Goal: Task Accomplishment & Management: Complete application form

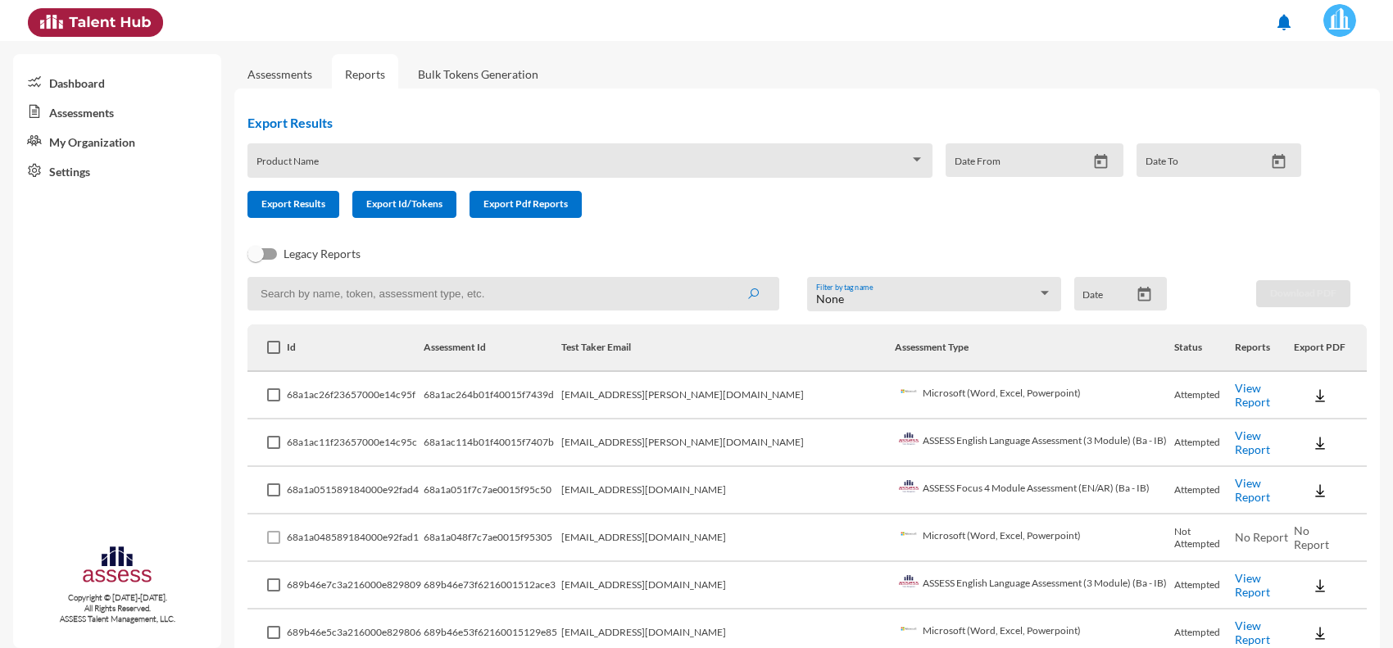
click at [1235, 395] on link "View Report" at bounding box center [1252, 395] width 35 height 28
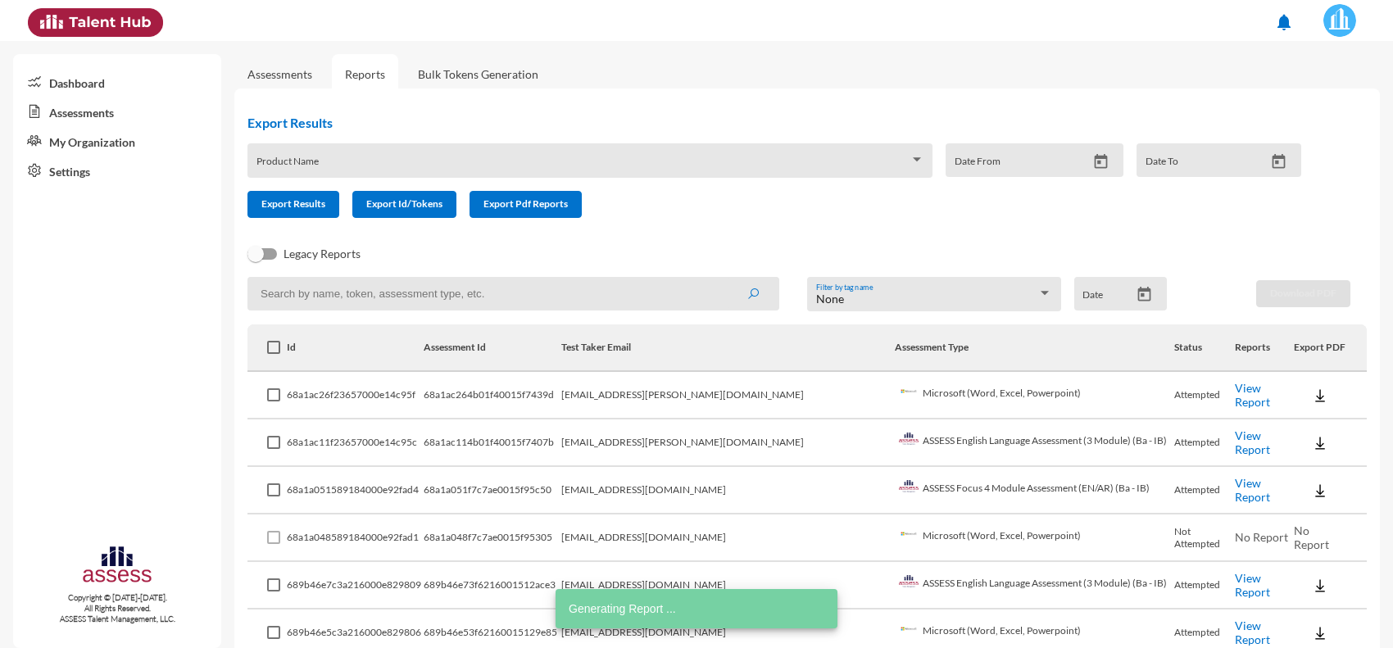
click at [1239, 445] on link "View Report" at bounding box center [1252, 443] width 35 height 28
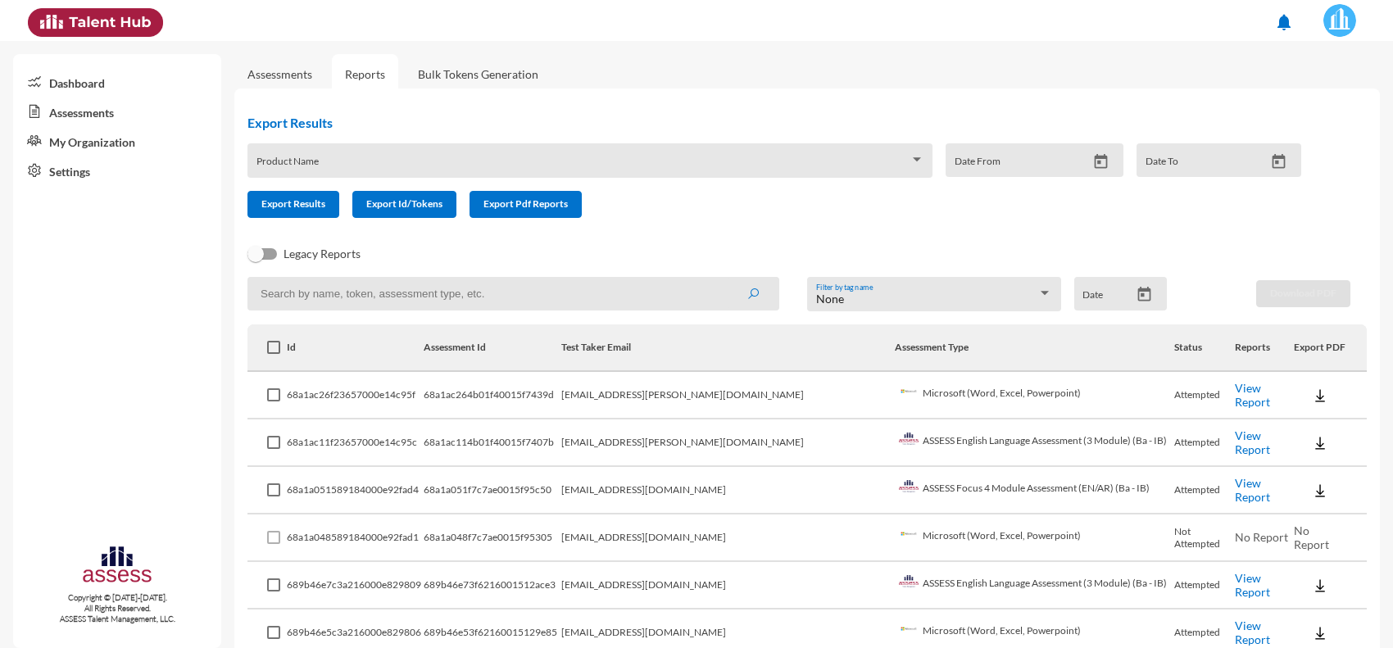
click at [273, 67] on link "Assessments" at bounding box center [279, 74] width 65 height 14
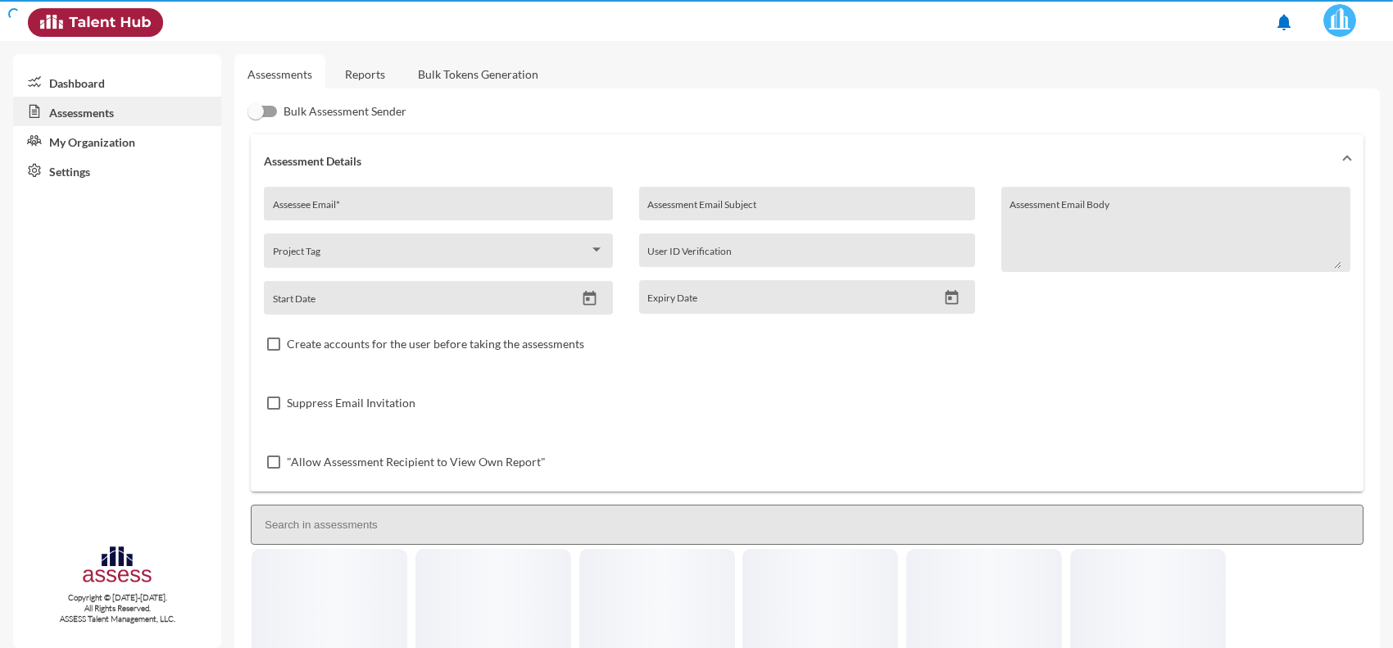
click at [359, 207] on input "Assessee Email *" at bounding box center [439, 209] width 332 height 13
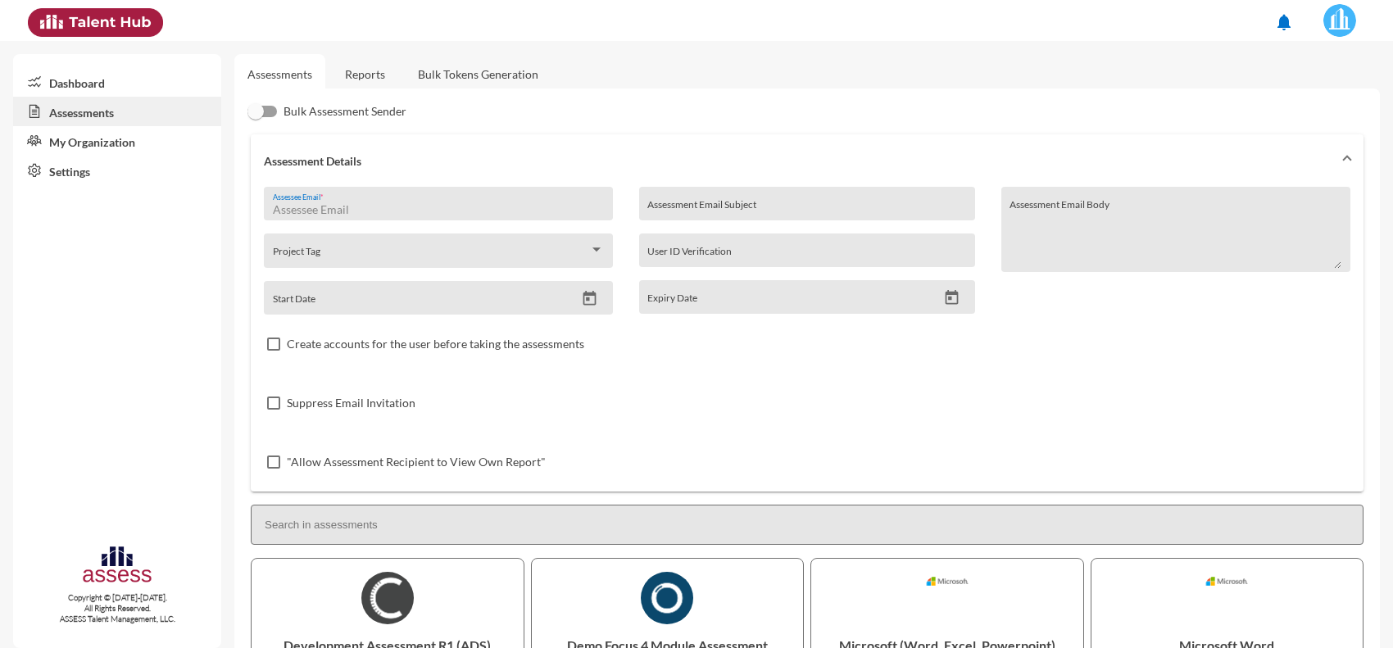
paste input "Eden.Marassi@eden-fm.com"
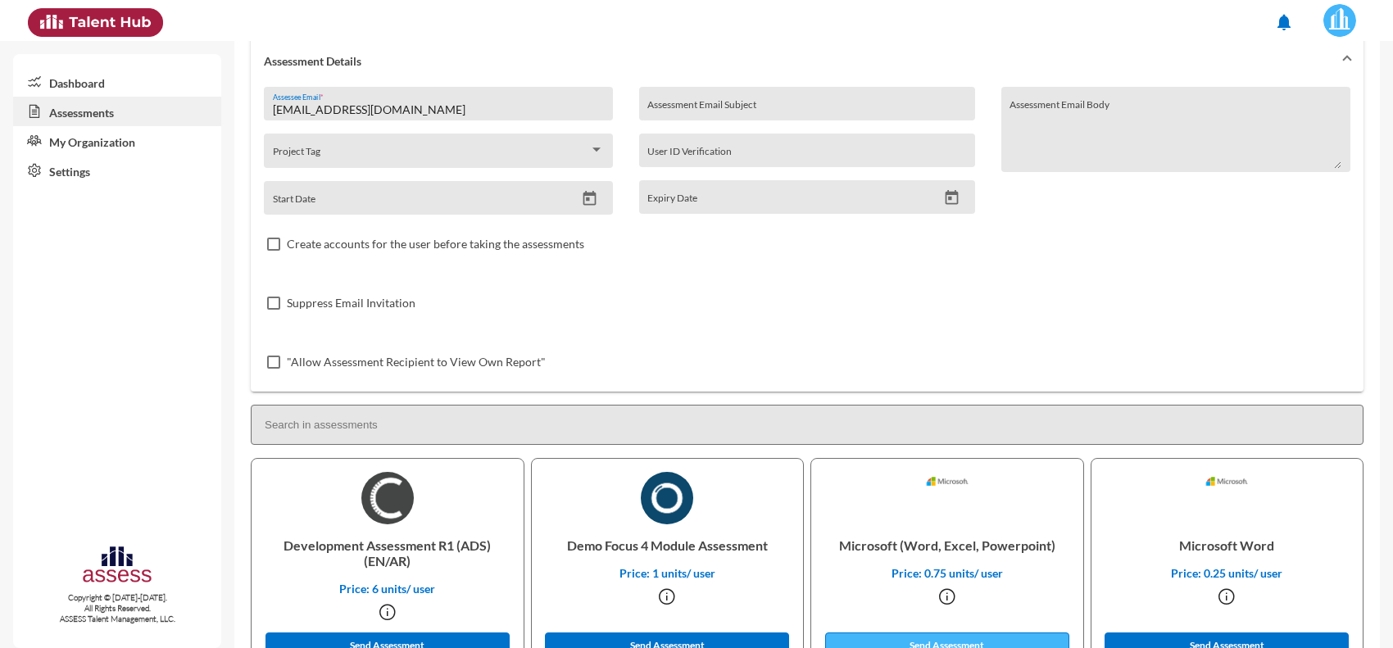
scroll to position [307, 0]
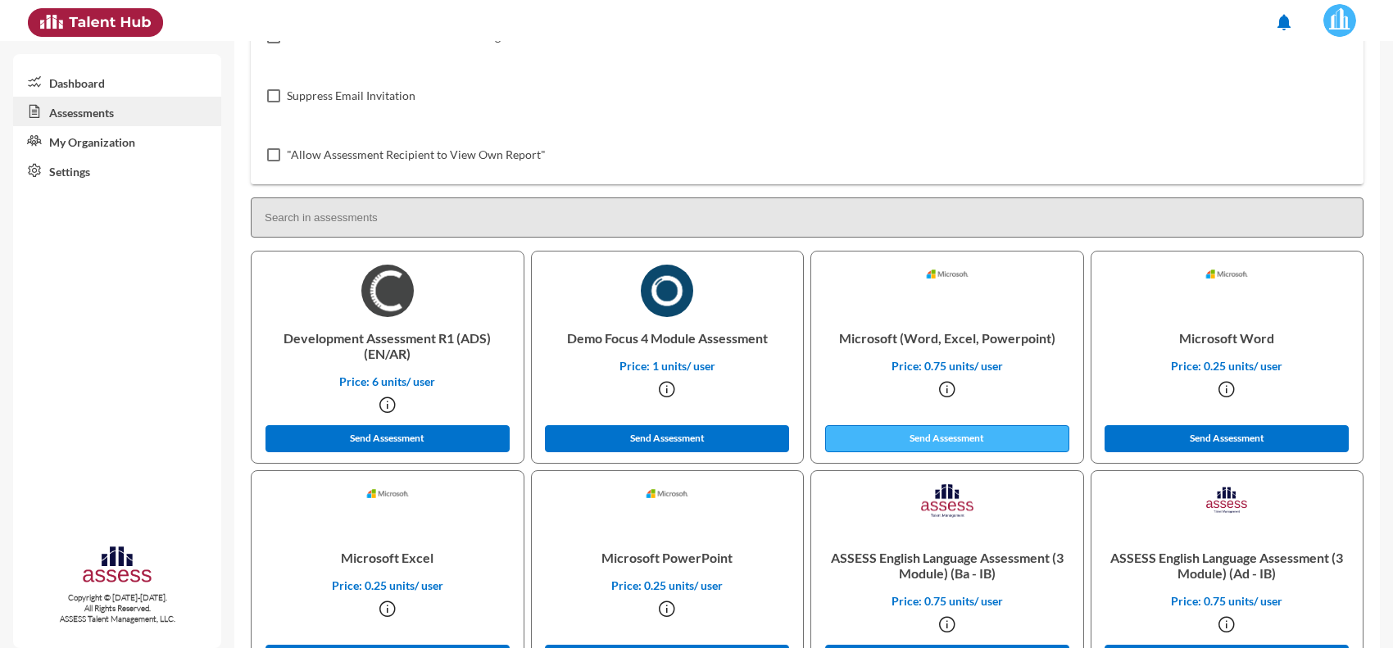
type input "Eden.Marassi@eden-fm.com"
click at [927, 441] on button "Send Assessment" at bounding box center [947, 438] width 244 height 27
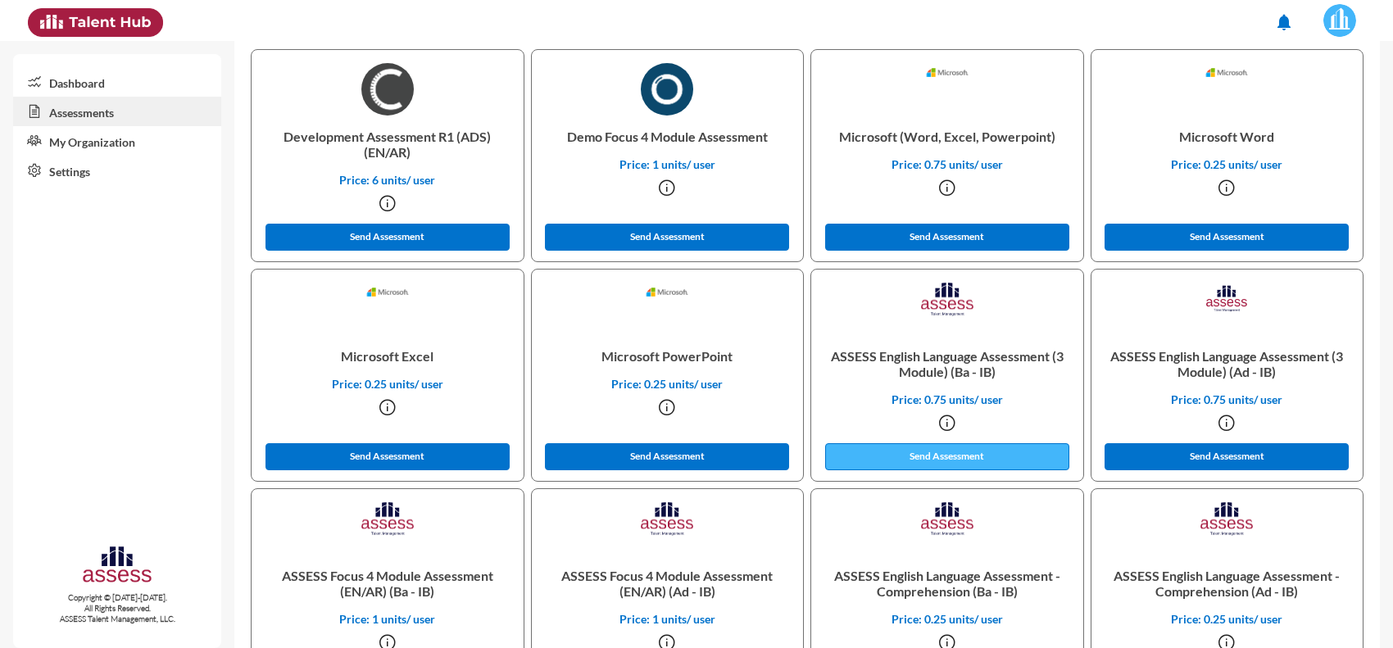
scroll to position [512, 0]
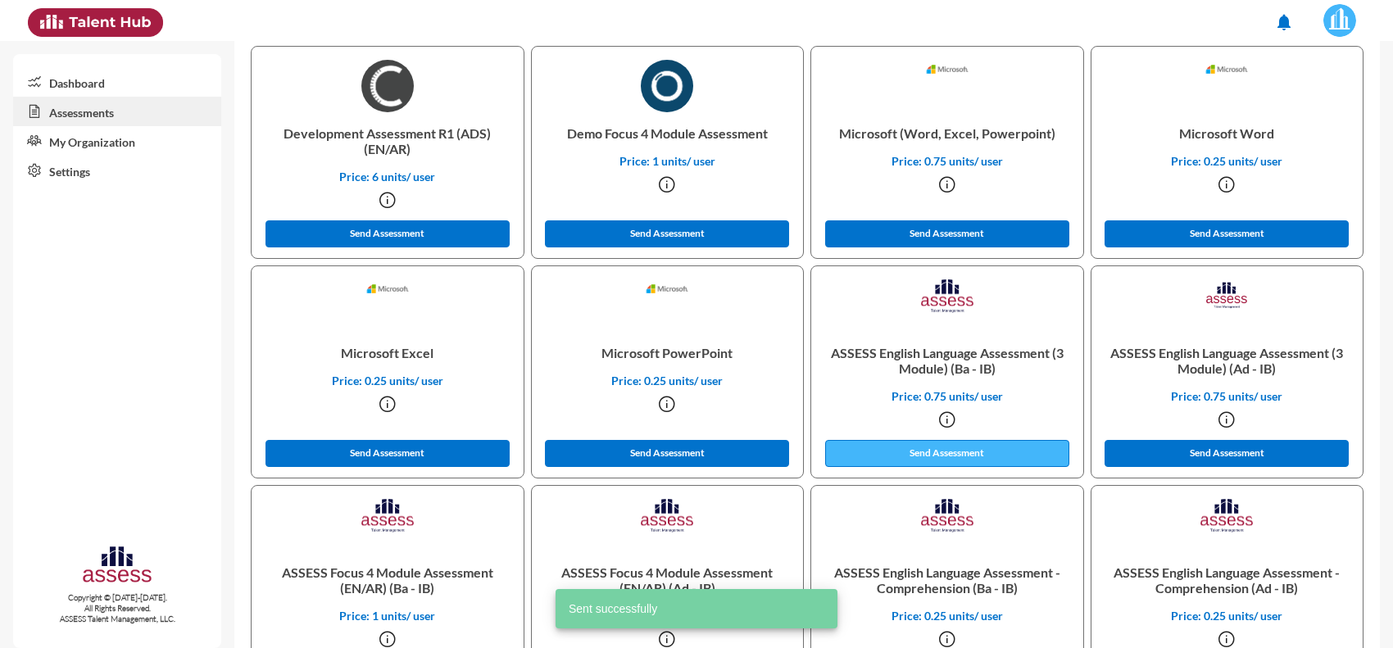
click at [930, 459] on button "Send Assessment" at bounding box center [947, 453] width 244 height 27
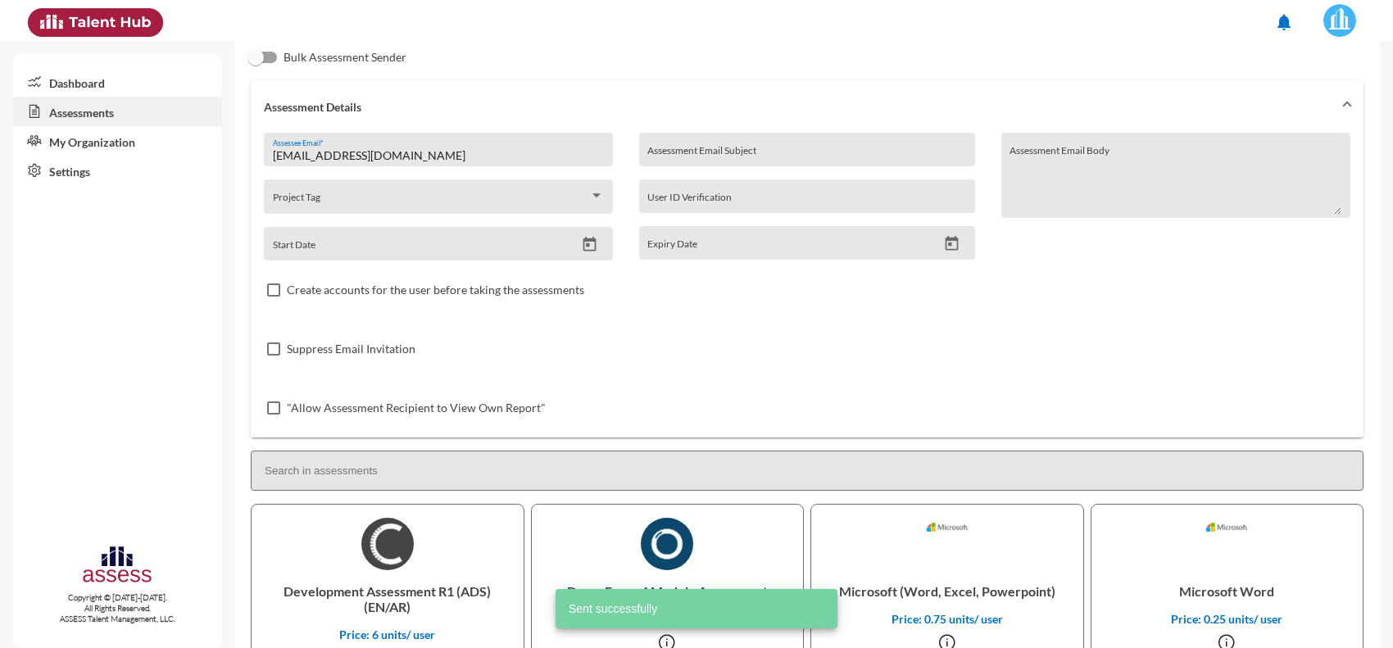
scroll to position [0, 0]
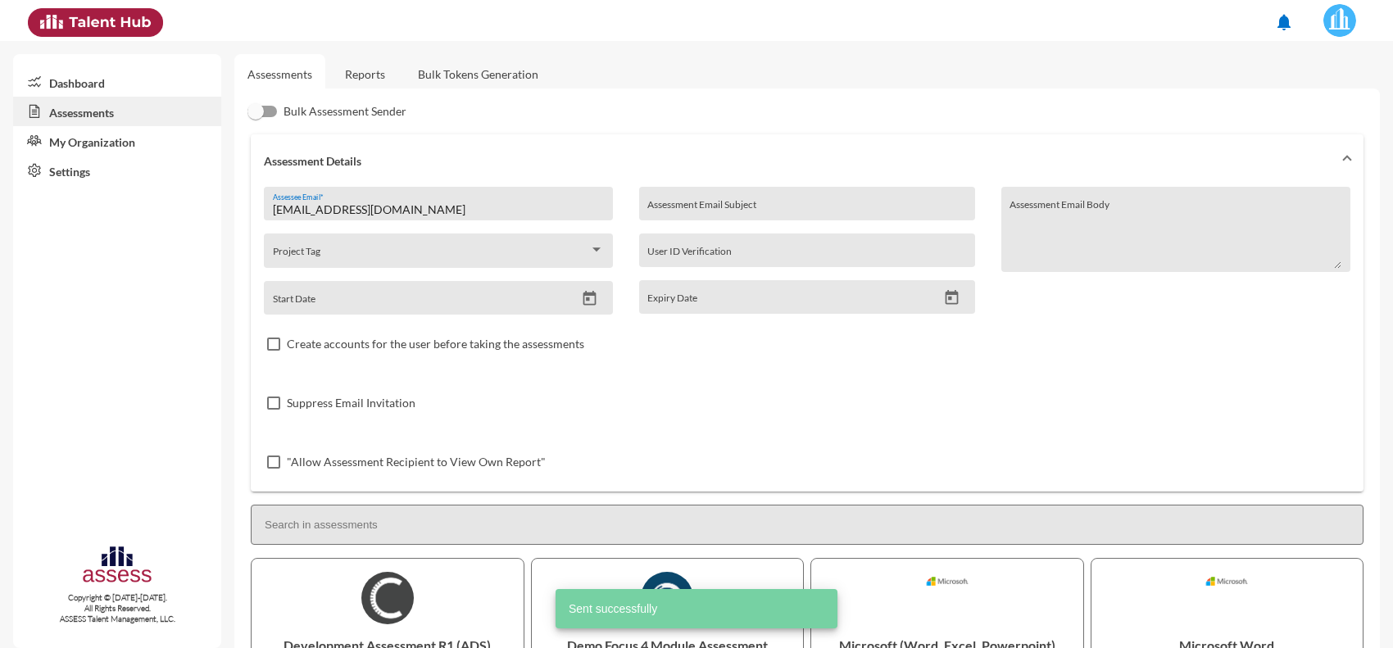
click at [361, 75] on link "Reports" at bounding box center [365, 74] width 66 height 40
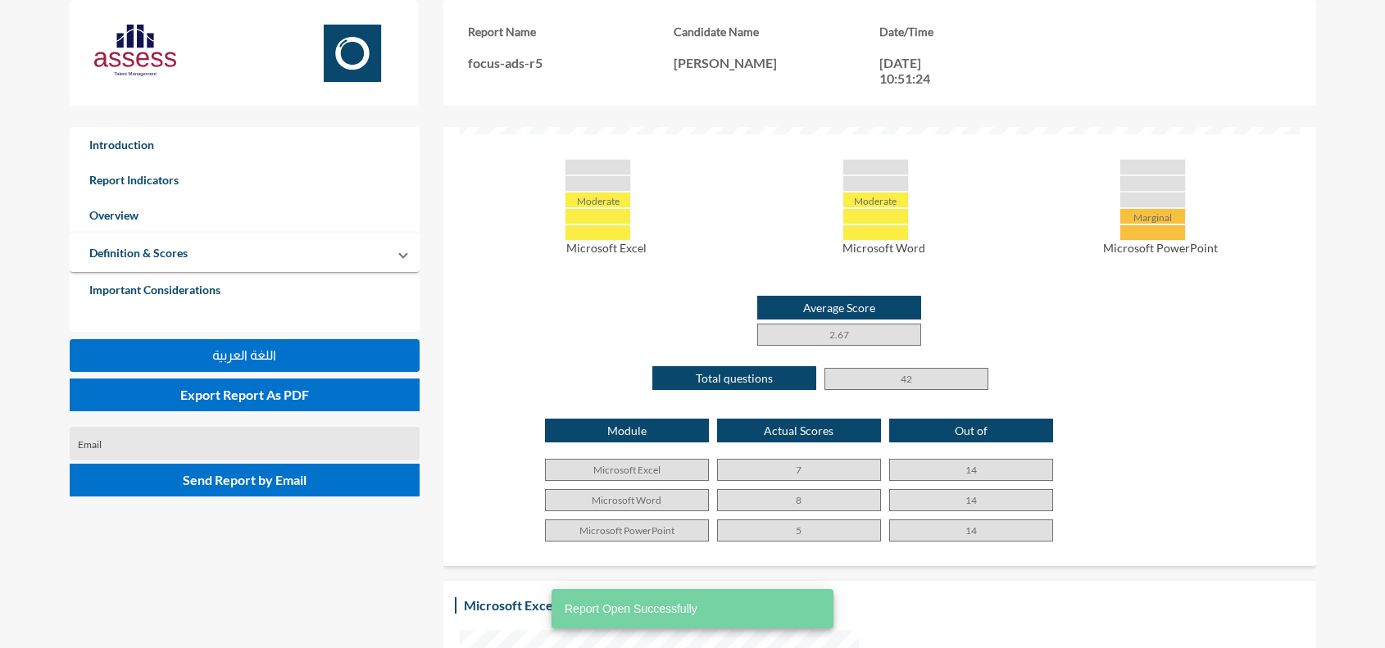
scroll to position [819, 0]
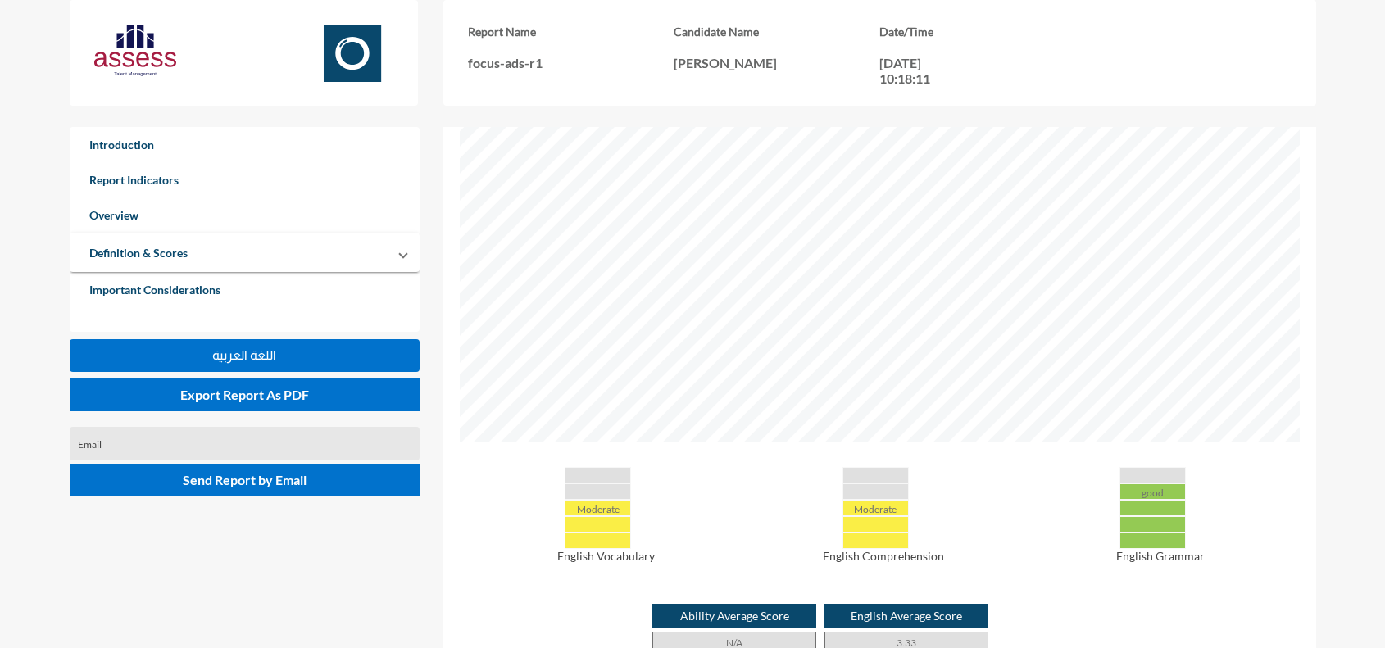
scroll to position [615, 0]
